Goal: Use online tool/utility: Utilize a website feature to perform a specific function

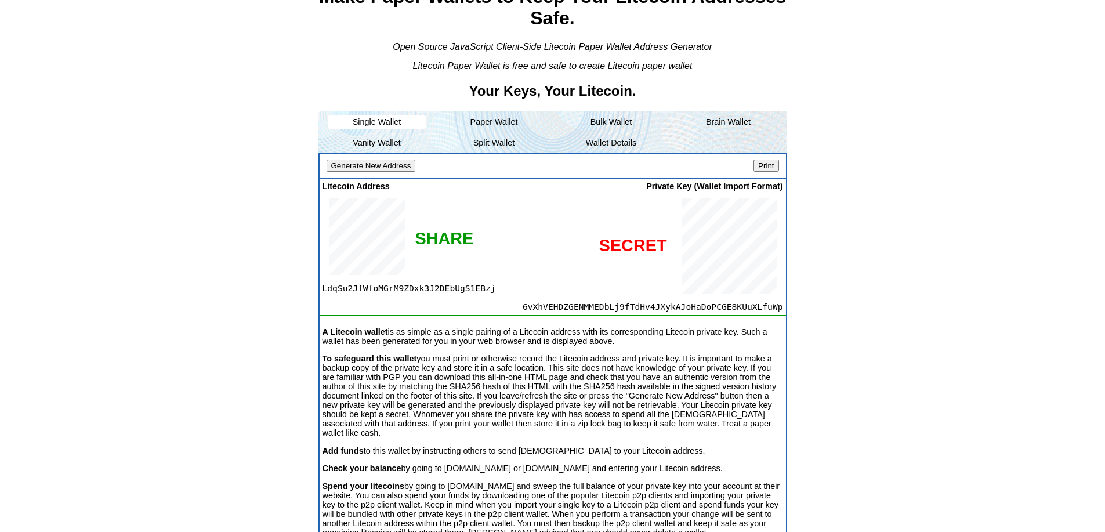
scroll to position [58, 0]
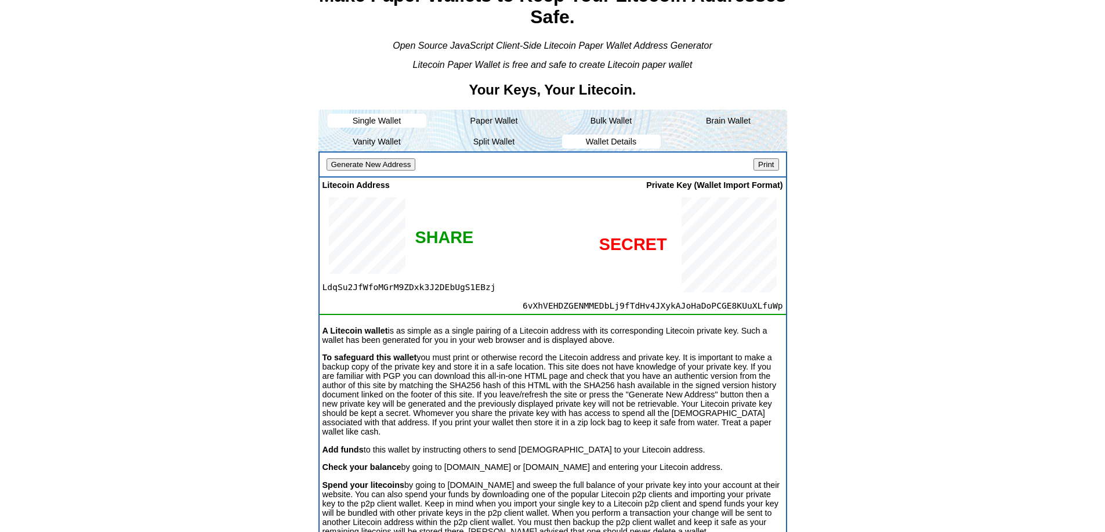
click at [618, 148] on li "Wallet Details" at bounding box center [611, 142] width 99 height 14
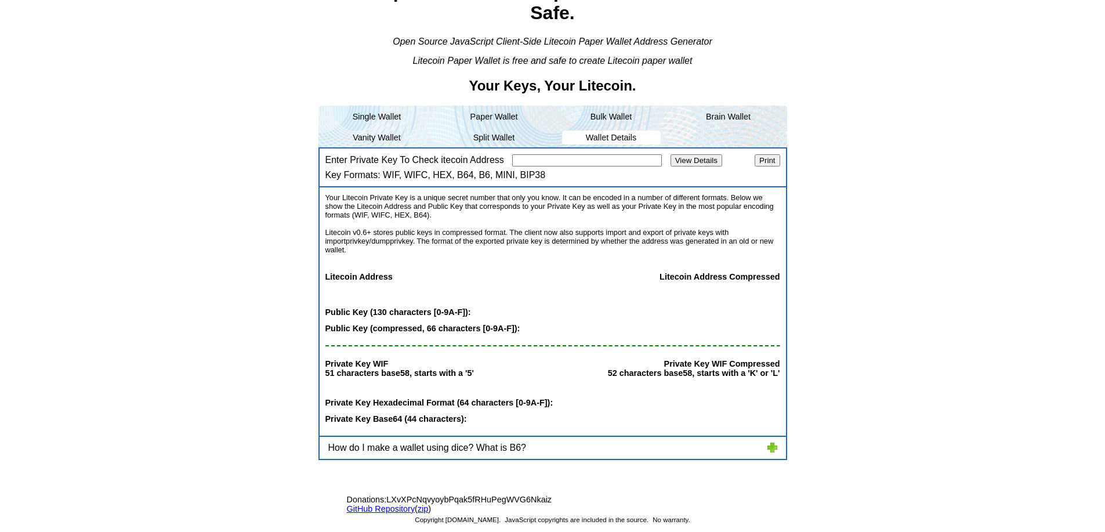
scroll to position [137, 0]
click at [832, 223] on body "English | Español | Français | ελληνικά | italiano | Deutsch | Česky | Magyar |…" at bounding box center [553, 203] width 1096 height 521
click at [523, 156] on input "Enter Private Key To Check itecoin Address" at bounding box center [587, 160] width 150 height 12
paste input "cdb4ee2aea69cc6a83331bbe96dc2caa9a299d21329efb0336fc02a82e1839a8"
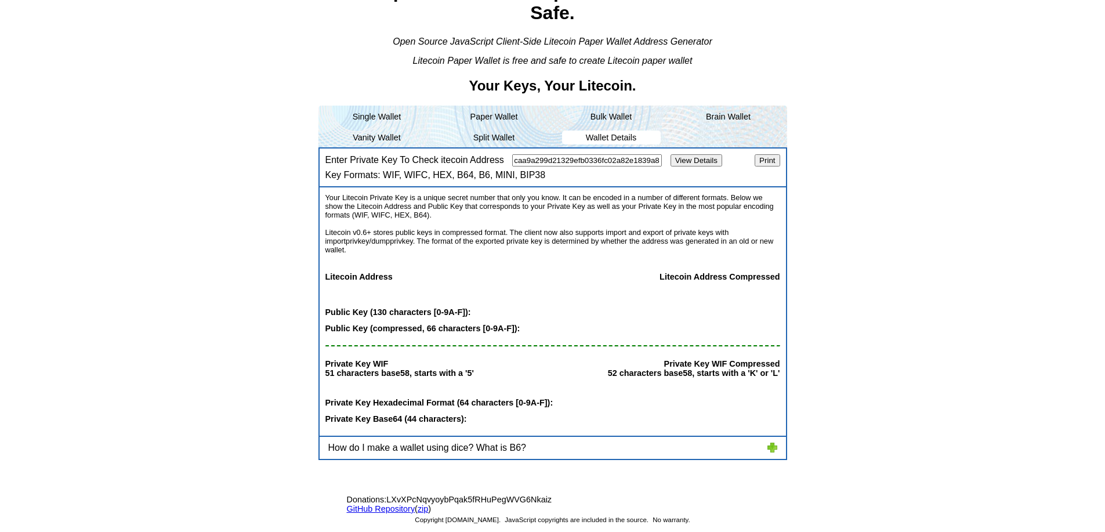
type input "cdb4ee2aea69cc6a83331bbe96dc2caa9a299d21329efb0336fc02a82e1839a8"
click at [715, 160] on input "View Details" at bounding box center [697, 160] width 52 height 12
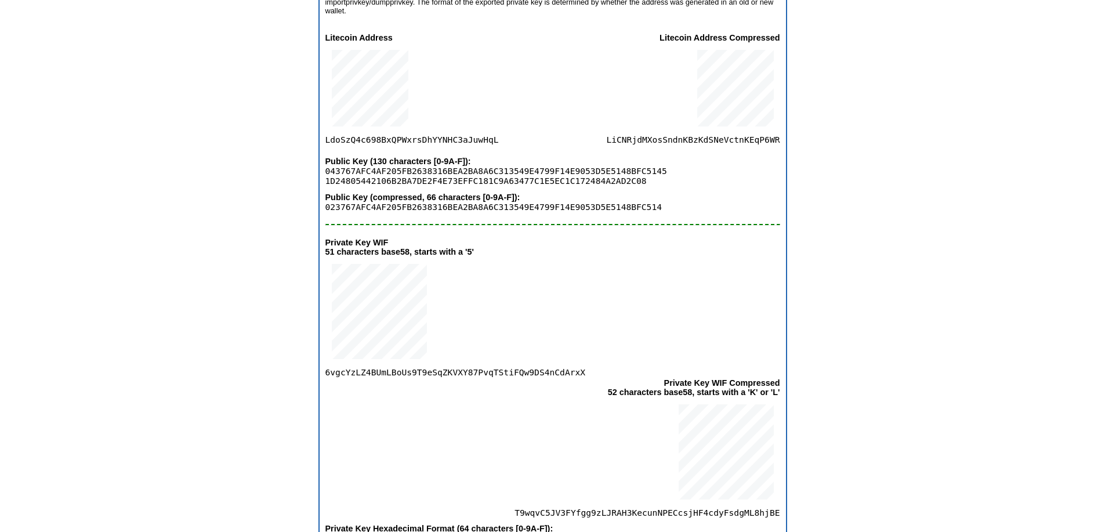
scroll to position [290, 0]
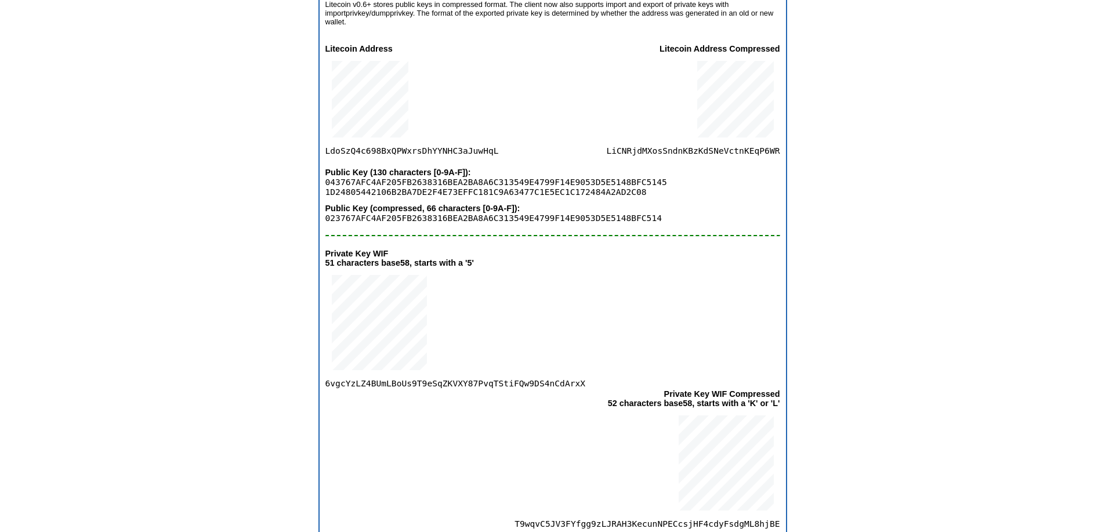
click at [706, 155] on span "LiCNRjdMXosSndnKBzKdSNeVctnKEqP6WR" at bounding box center [692, 104] width 173 height 102
copy span "LiCNRjdMXosSndnKBzKdSNeVctnKEqP6WR"
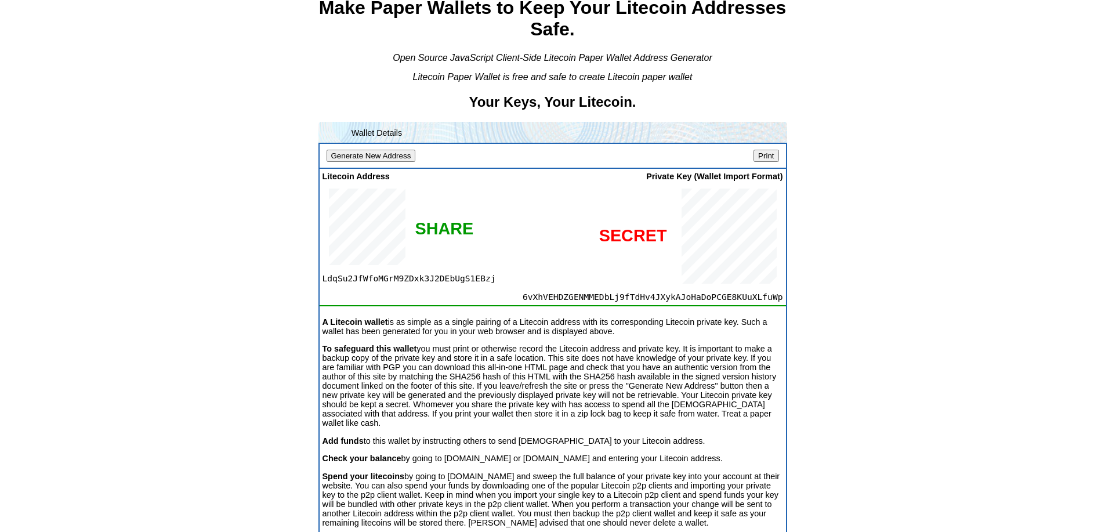
scroll to position [32, 0]
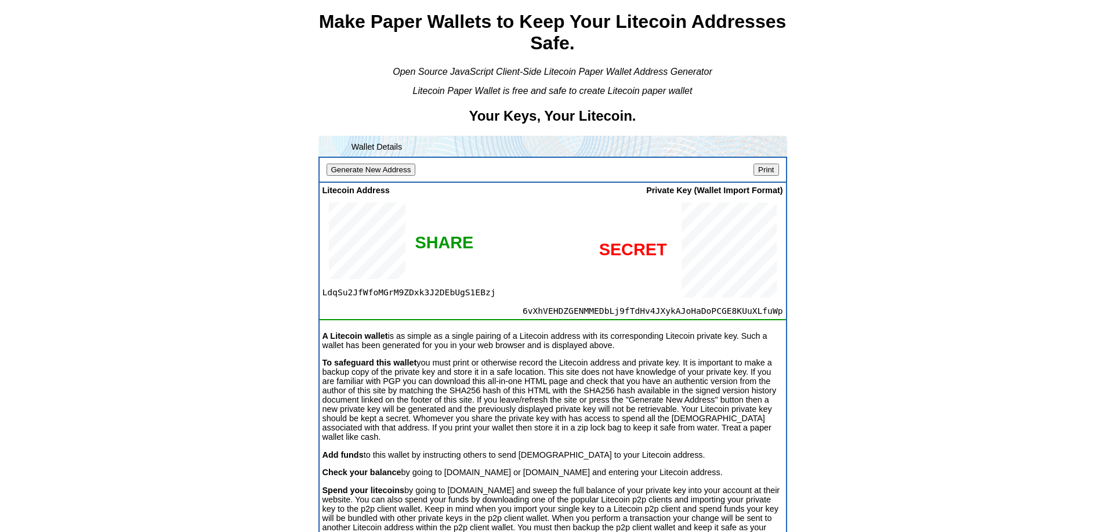
click at [389, 176] on input "Generate New Address" at bounding box center [371, 170] width 89 height 12
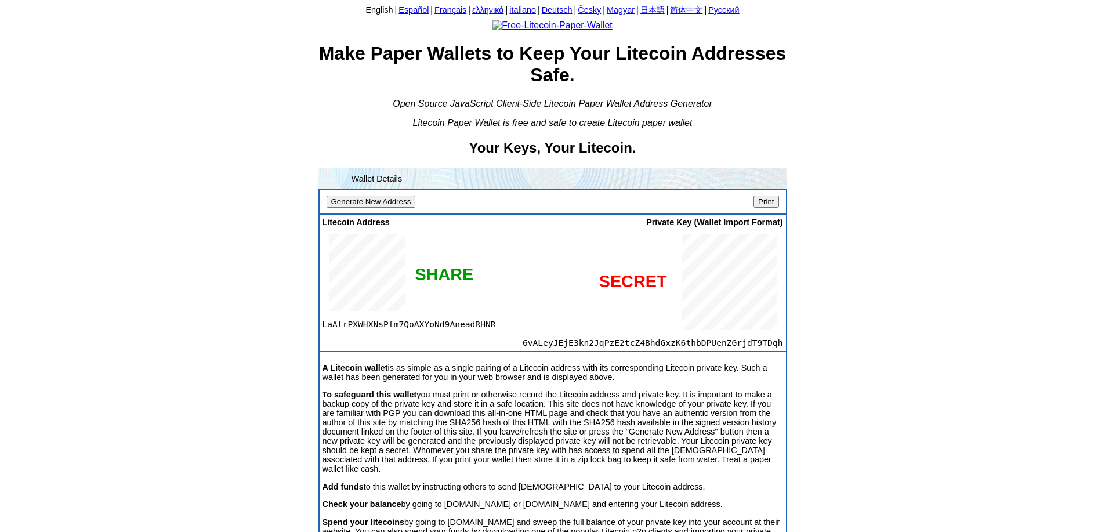
drag, startPoint x: 215, startPoint y: 461, endPoint x: 184, endPoint y: 543, distance: 87.9
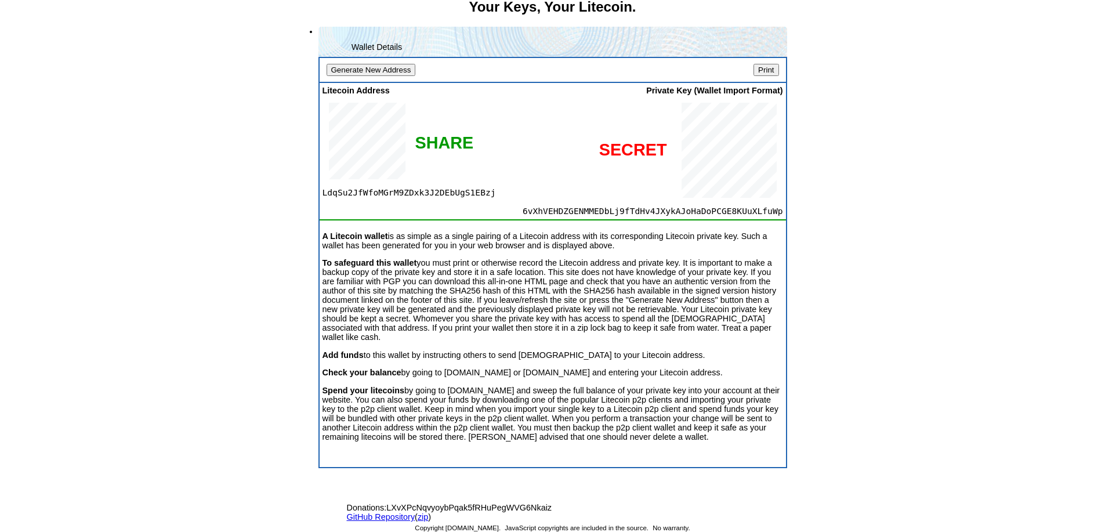
scroll to position [174, 0]
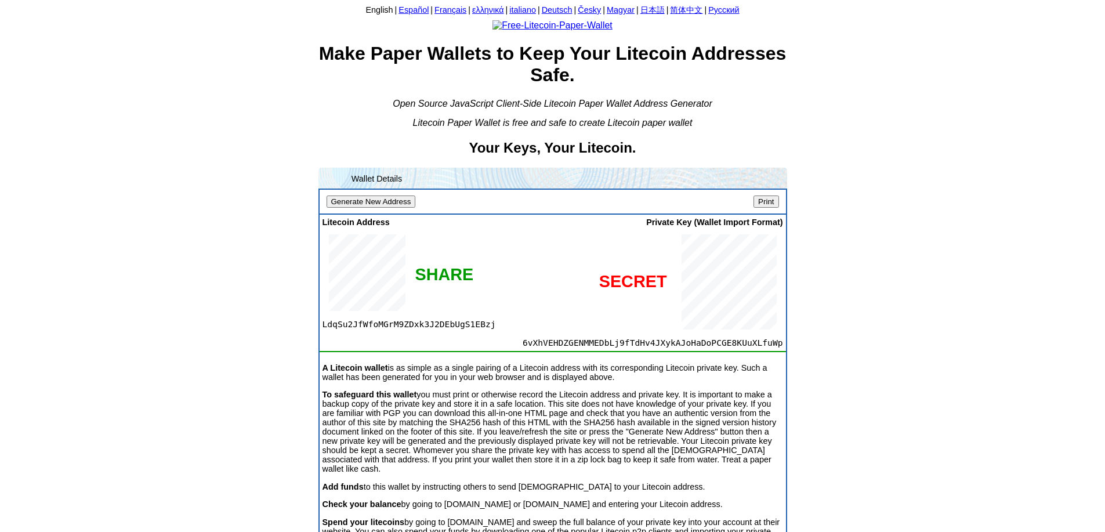
scroll to position [174, 0]
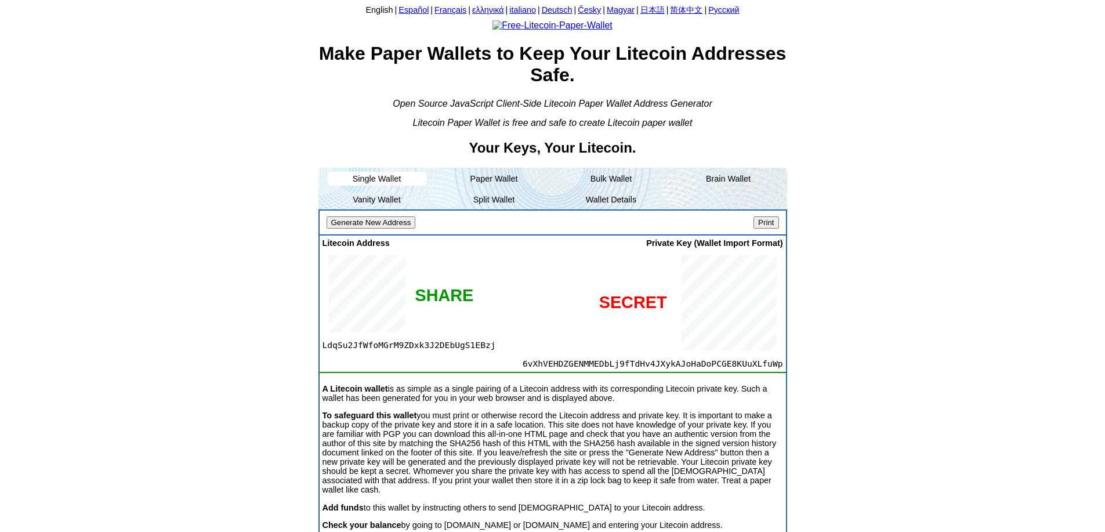
scroll to position [174, 0]
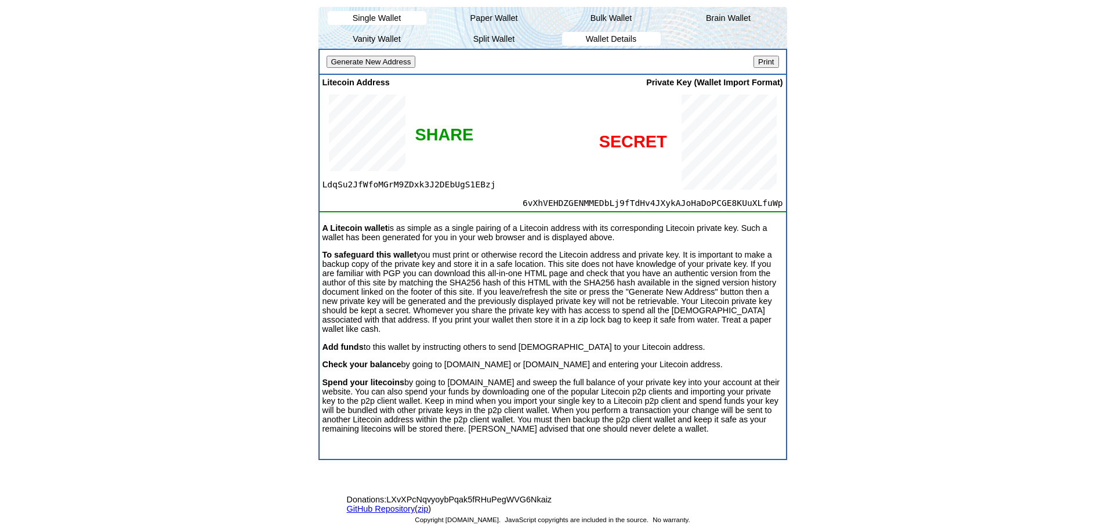
click at [604, 46] on li "Wallet Details" at bounding box center [611, 39] width 99 height 14
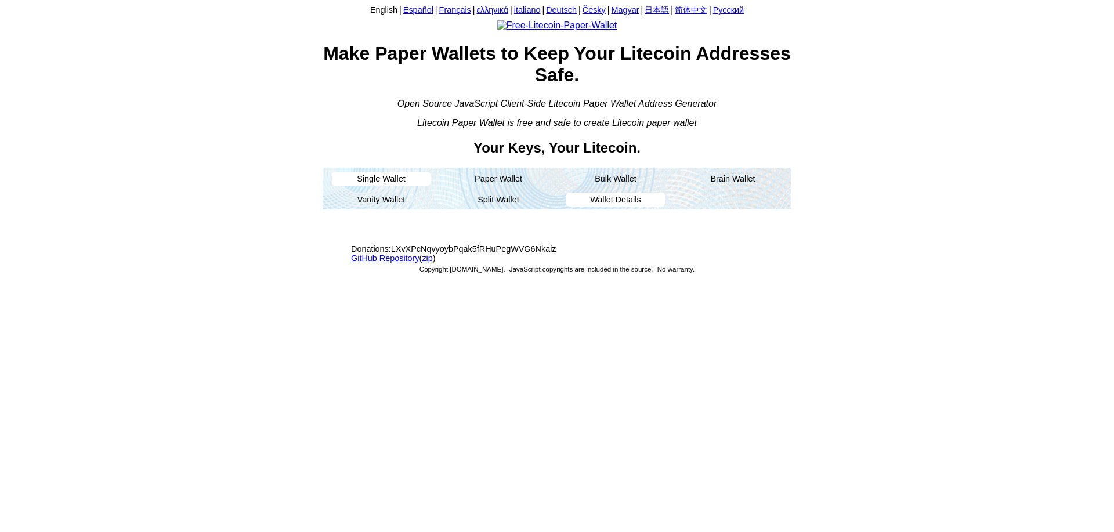
click at [614, 206] on li "Wallet Details" at bounding box center [615, 200] width 99 height 14
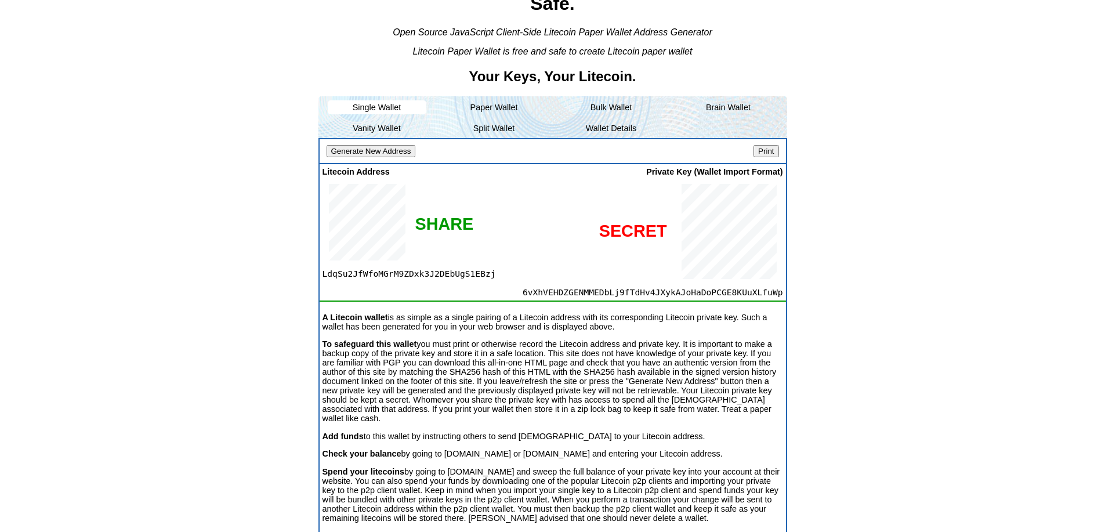
scroll to position [58, 0]
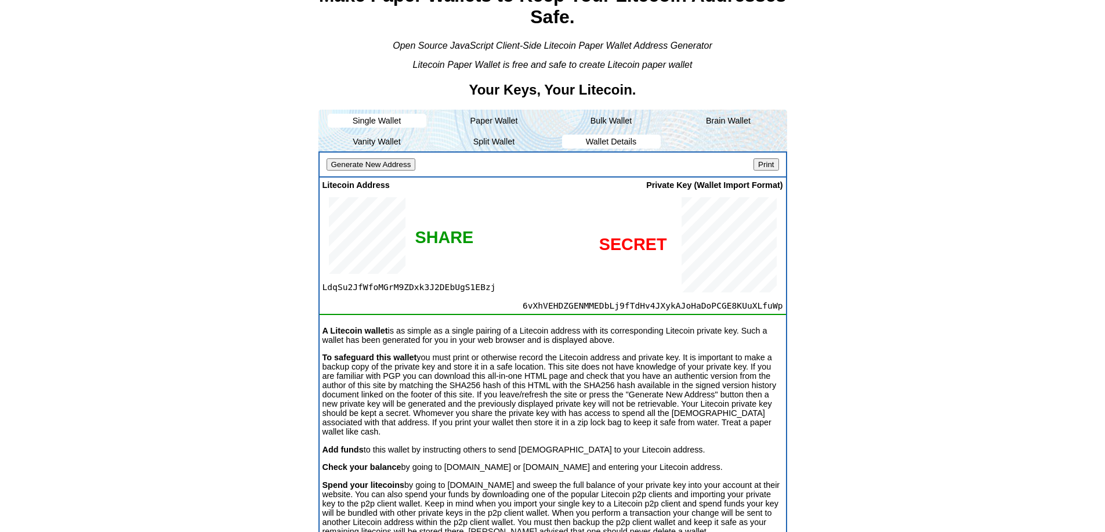
click at [593, 148] on li "Wallet Details" at bounding box center [611, 142] width 99 height 14
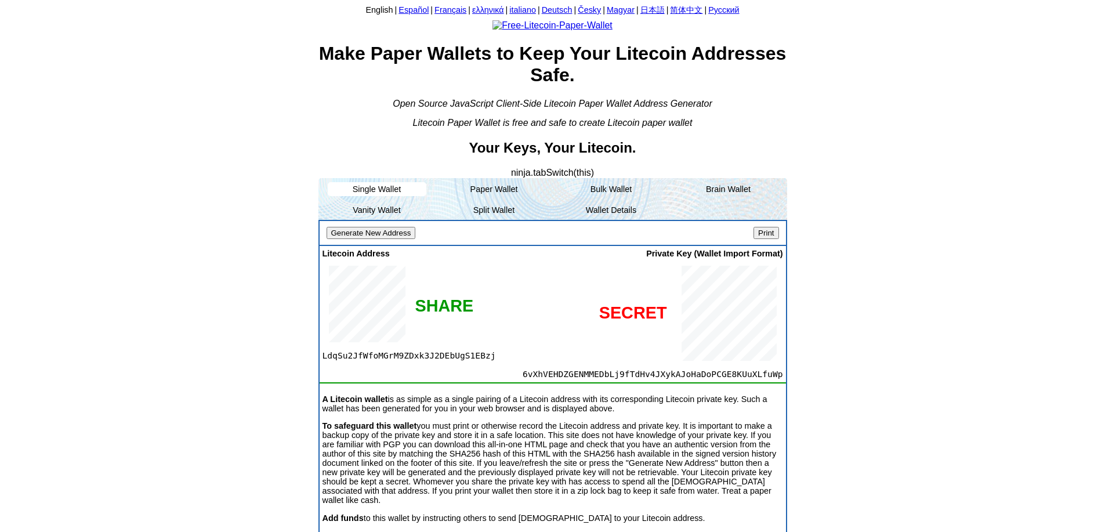
scroll to position [58, 0]
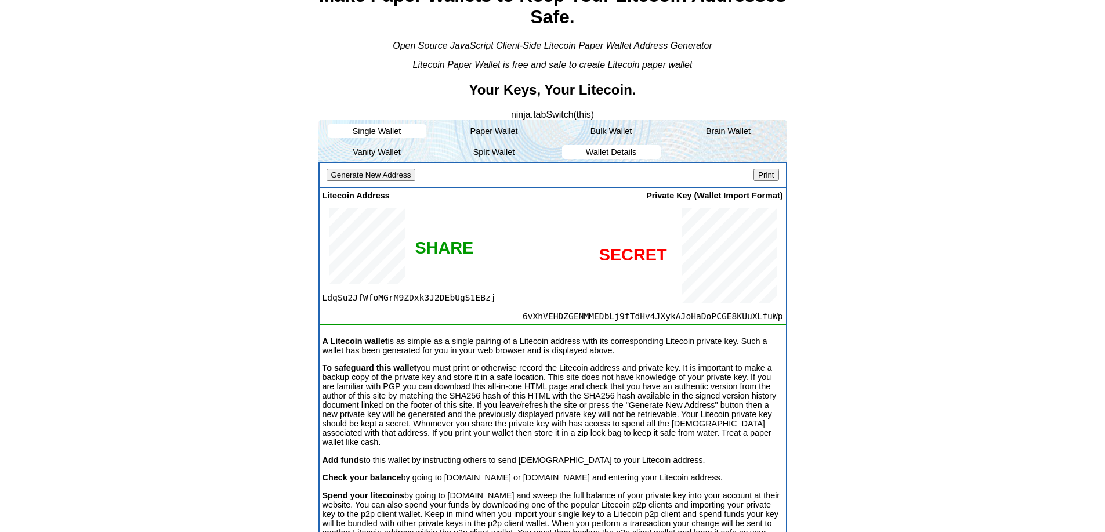
click at [625, 159] on li "Wallet Details" at bounding box center [611, 152] width 99 height 14
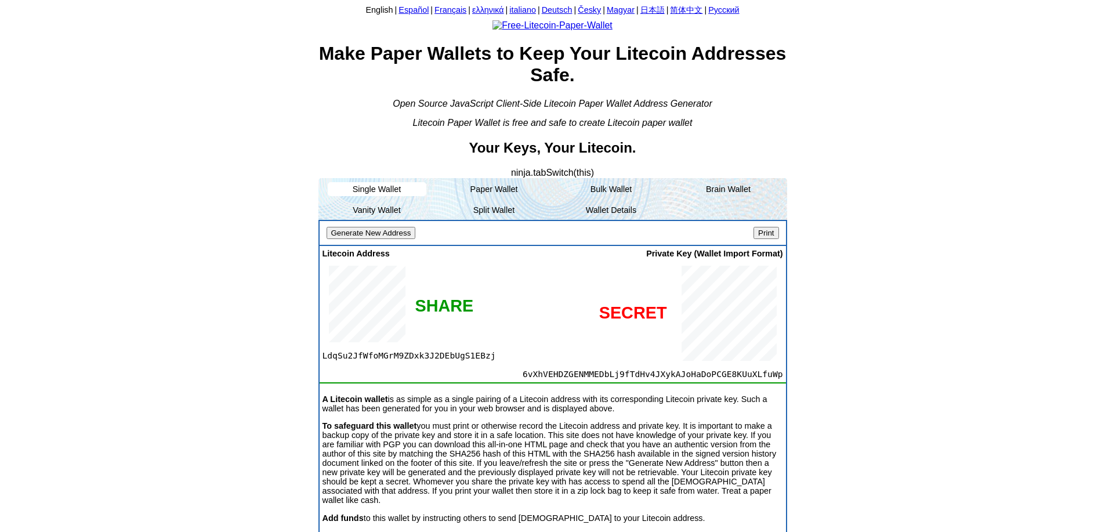
scroll to position [58, 0]
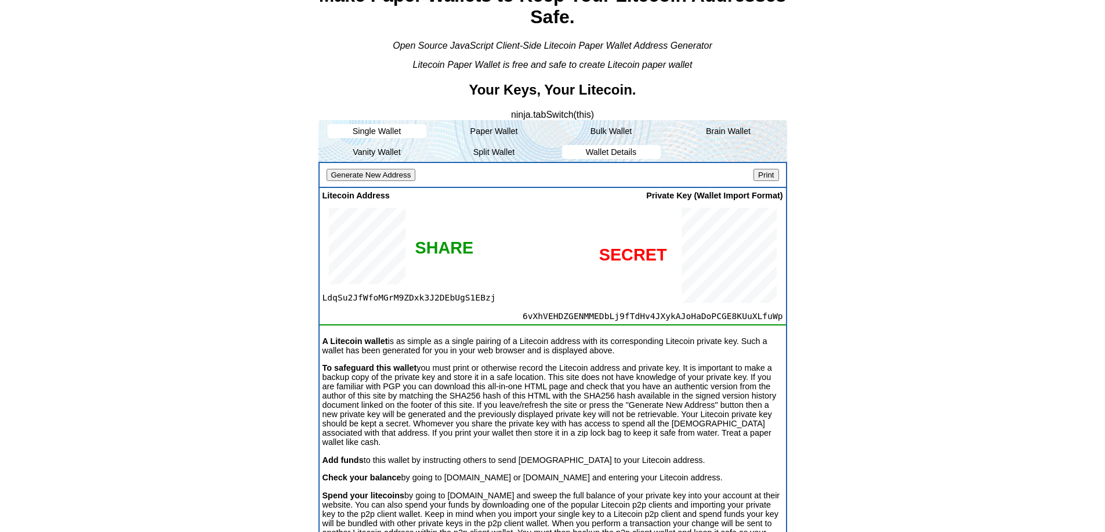
click at [605, 159] on li "Wallet Details" at bounding box center [611, 152] width 99 height 14
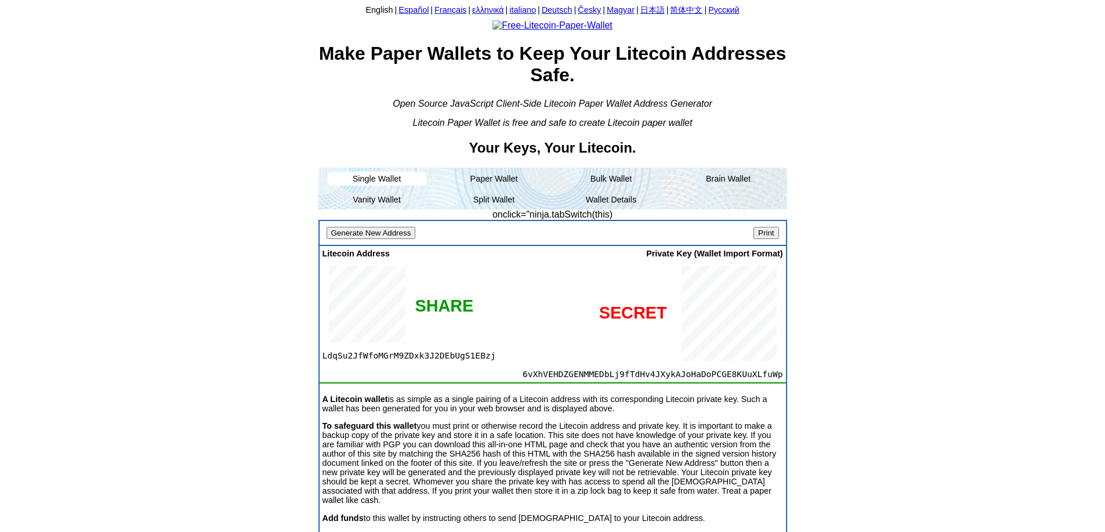
scroll to position [58, 0]
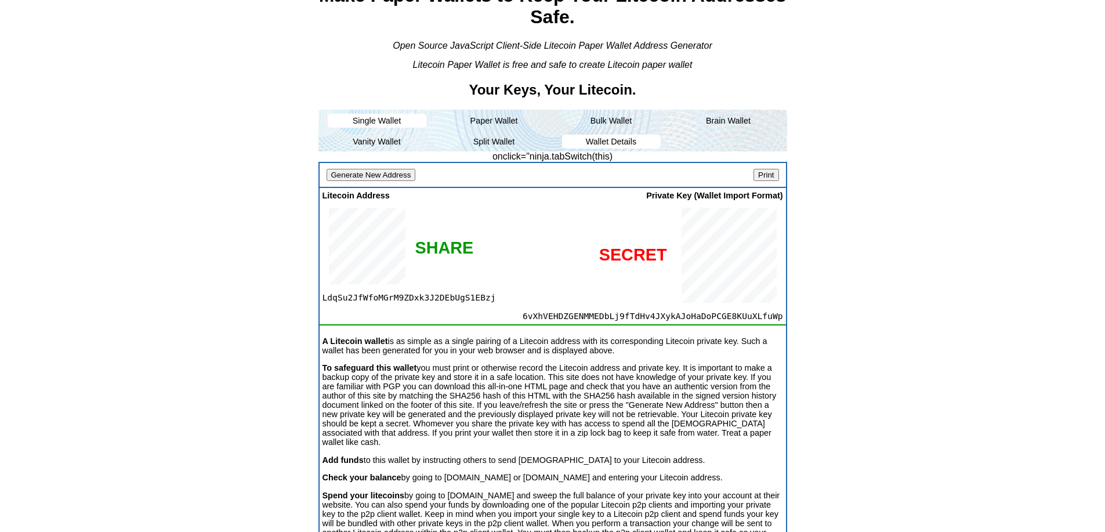
click at [600, 148] on li "Wallet Details" at bounding box center [611, 142] width 99 height 14
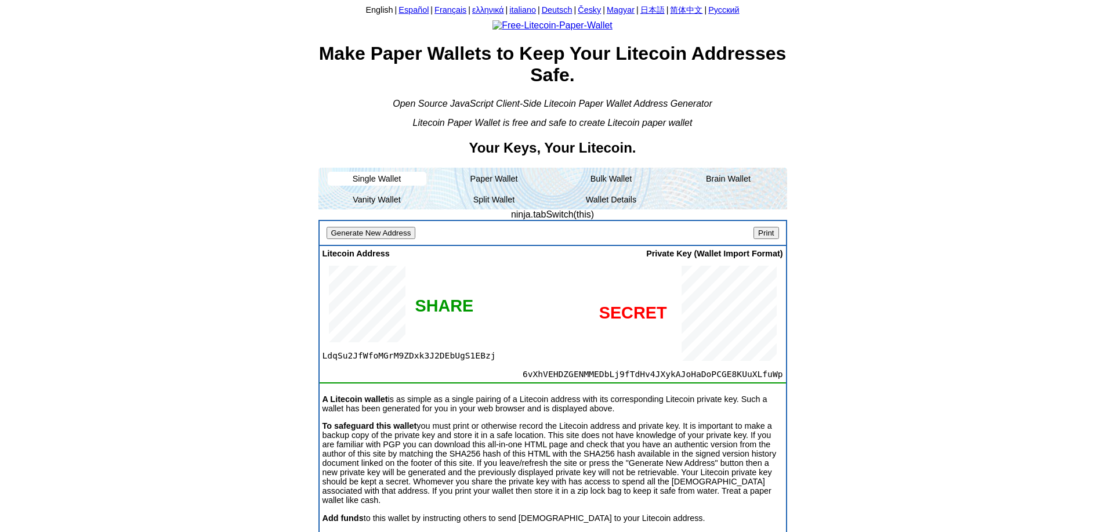
scroll to position [58, 0]
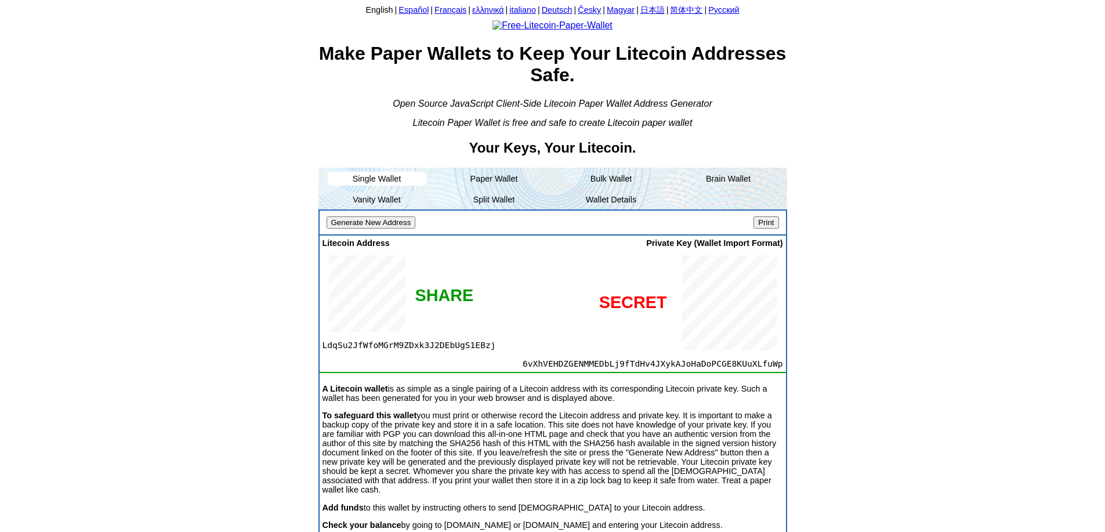
scroll to position [142, 0]
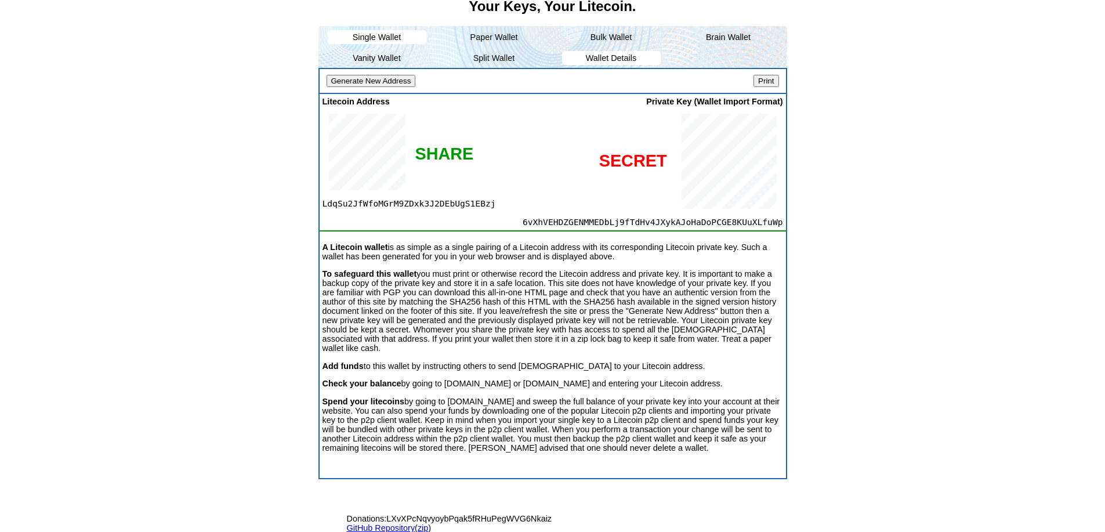
click at [619, 65] on li "Wallet Details" at bounding box center [611, 58] width 99 height 14
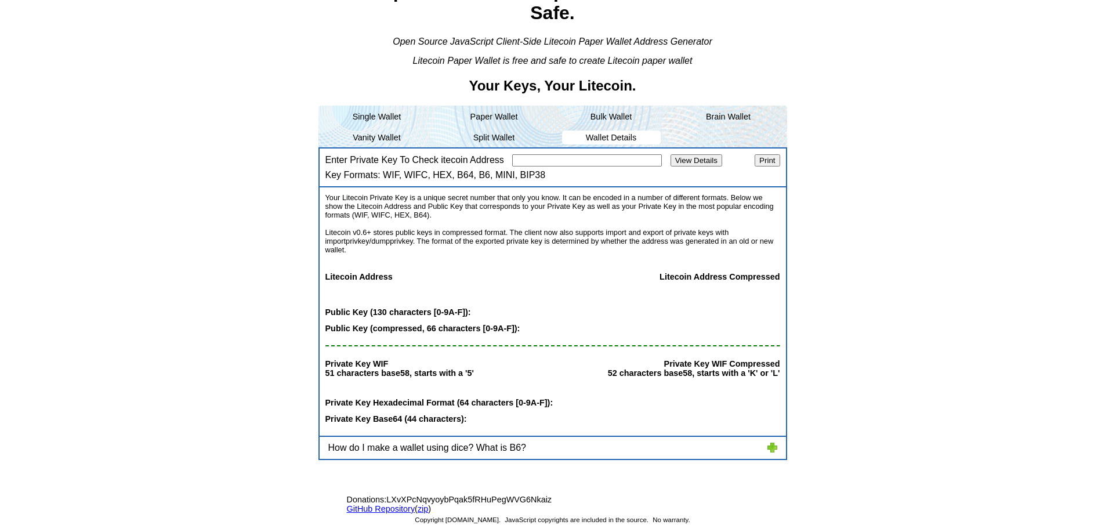
click at [521, 159] on input "Enter Private Key To Check itecoin Address" at bounding box center [587, 160] width 150 height 12
paste input "6ce9fe4549f0f60d6fcc7697681ec2e6ed2eade066c3f6829628a59ce5cfc64b"
type input "6ce9fe4549f0f60d6fcc7697681ec2e6ed2eade066c3f6829628a59ce5cfc64b"
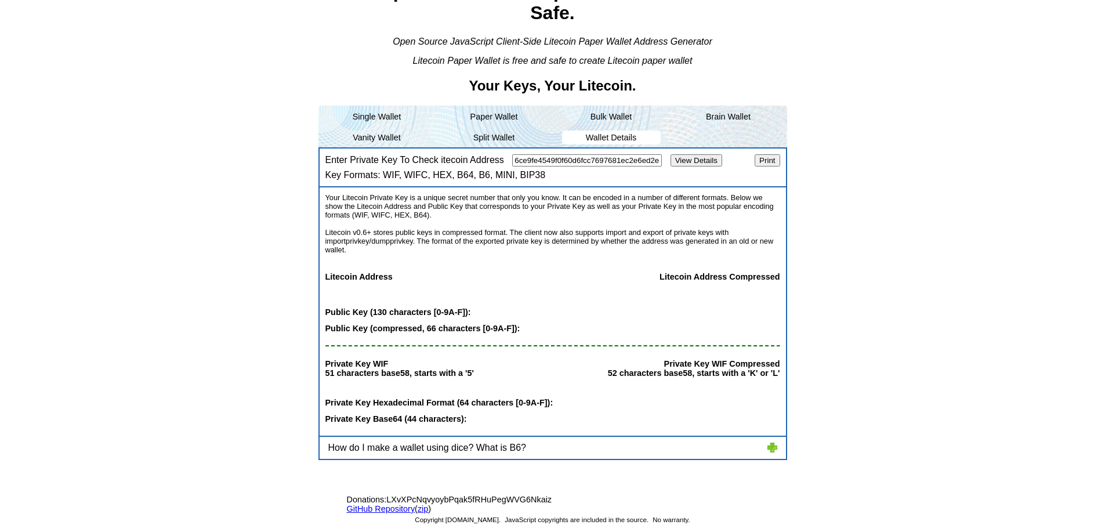
click at [697, 155] on input "View Details" at bounding box center [697, 160] width 52 height 12
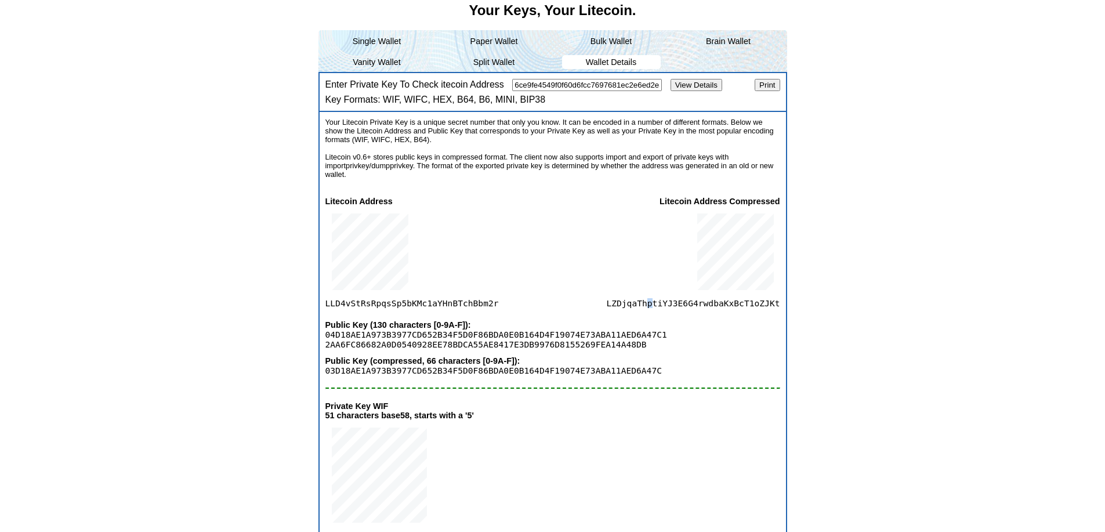
click at [661, 308] on span "LZDjqaThptiYJ3E6G4rwdbaKxBcT1oZJKt" at bounding box center [692, 257] width 173 height 102
click at [553, 91] on input "6ce9fe4549f0f60d6fcc7697681ec2e6ed2eade066c3f6829628a59ce5cfc64b" at bounding box center [587, 85] width 150 height 12
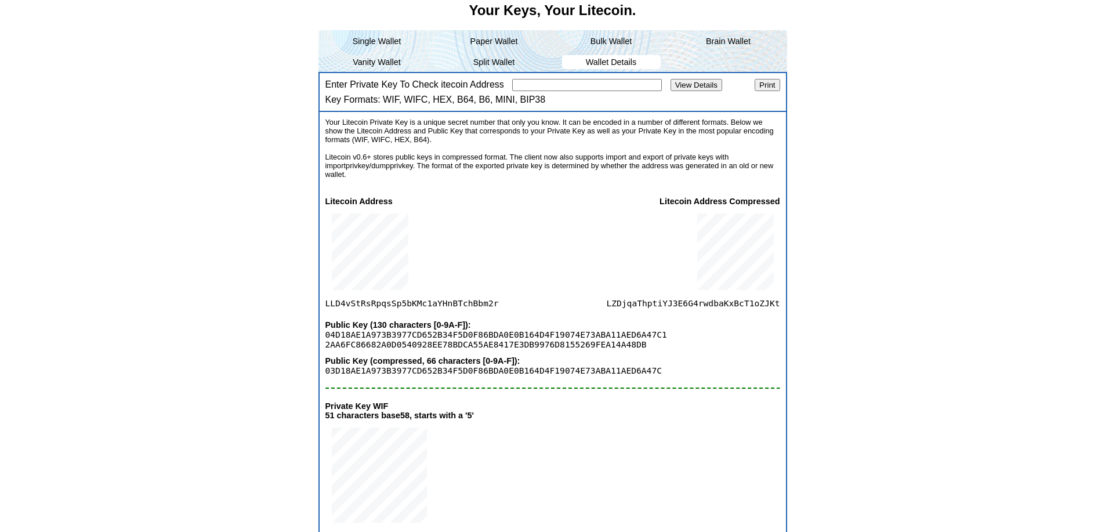
paste input "36a9e7f1c95b82ffb99743e0c5c4ce95d83c9a430aac59f84ef3cbfab6145068"
type input "36a9e7f1c95b82ffb99743e0c5c4ce95d83c9a430aac59f84ef3cbfab6145068"
click at [682, 91] on input "View Details" at bounding box center [697, 85] width 52 height 12
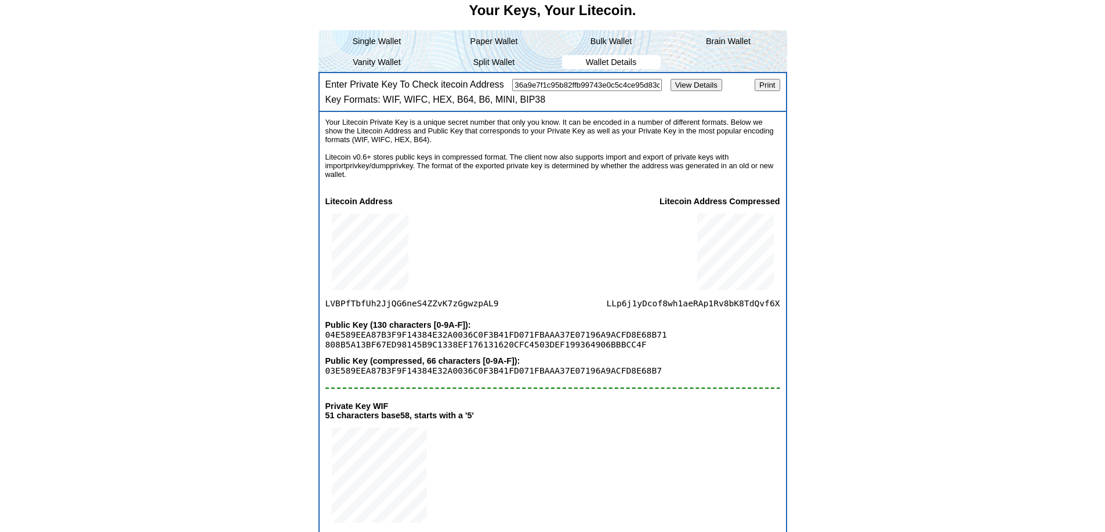
click at [687, 308] on span "LLp6j1yDcof8wh1aeRAp1Rv8bK8TdQvf6X" at bounding box center [692, 257] width 173 height 102
copy span "LLp6j1yDcof8wh1aeRAp1Rv8bK8TdQvf6X"
click at [630, 91] on input "36a9e7f1c95b82ffb99743e0c5c4ce95d83c9a430aac59f84ef3cbfab6145068" at bounding box center [587, 85] width 150 height 12
paste input "e3b0c44298fc1c149afbf4c8996fb92427ae41e4649b934ca495991b7852b855"
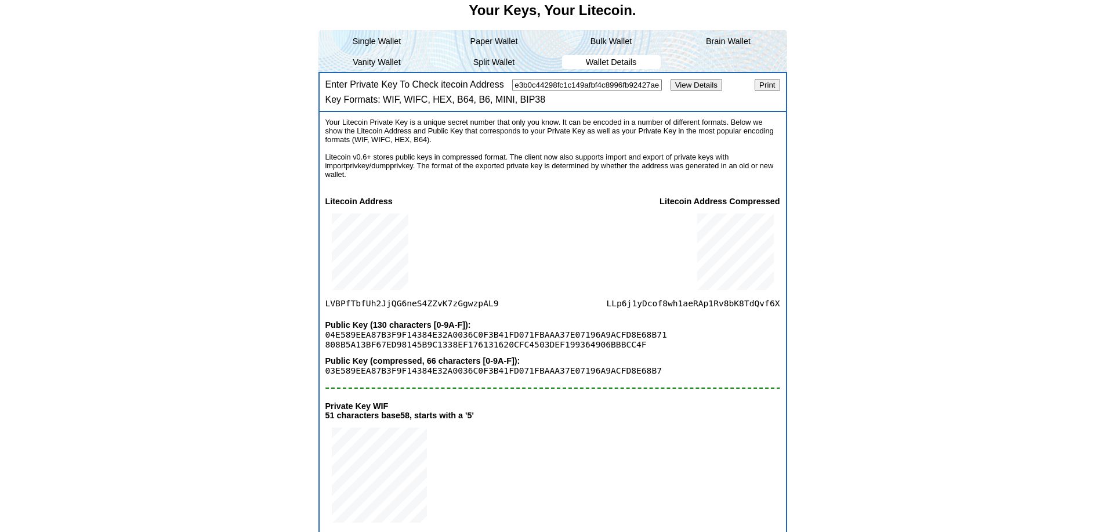
scroll to position [0, 119]
type input "e3b0c44298fc1c149afbf4c8996fb92427ae41e4649b934ca495991b7852b855"
click at [698, 91] on input "View Details" at bounding box center [697, 85] width 52 height 12
click at [692, 298] on div at bounding box center [735, 252] width 89 height 92
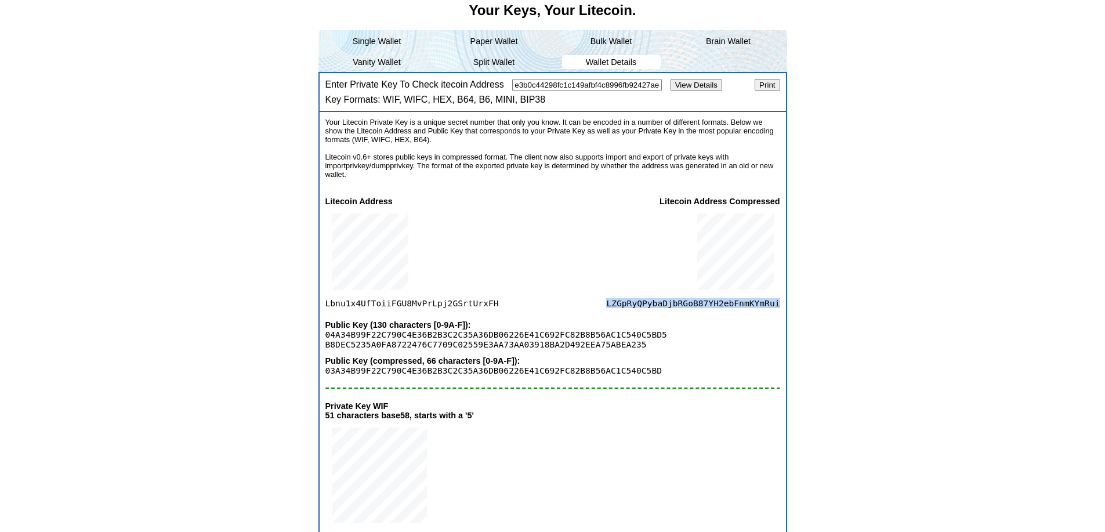
click at [692, 298] on div at bounding box center [735, 252] width 89 height 92
copy span "LZGpRyQPybaDjbRGoB87YH2ebFnmKYmRui"
